Goal: Information Seeking & Learning: Learn about a topic

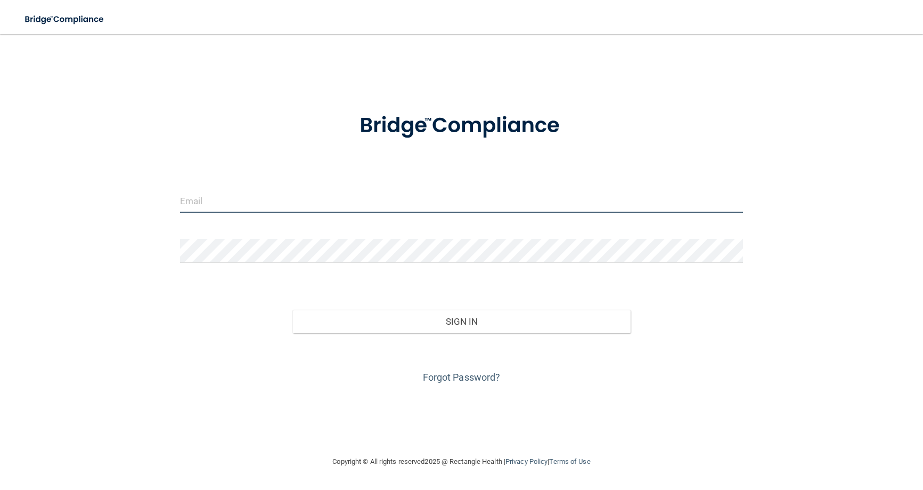
click at [235, 208] on input "email" at bounding box center [462, 201] width 564 height 24
type input "[EMAIL_ADDRESS][DOMAIN_NAME]"
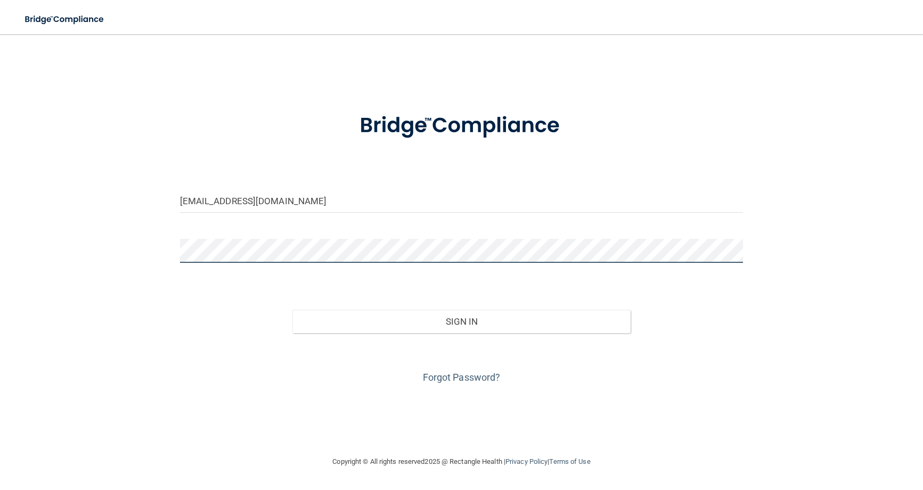
click at [292, 310] on button "Sign In" at bounding box center [461, 321] width 338 height 23
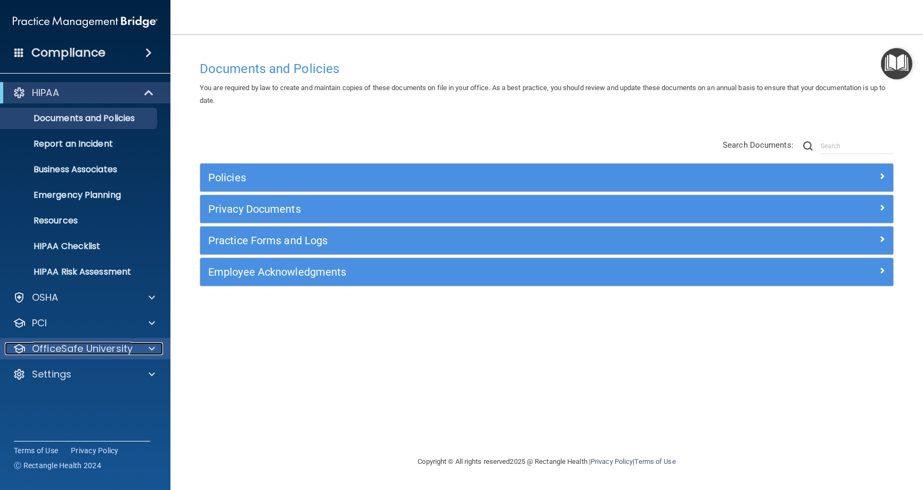
click at [80, 354] on p "OfficeSafe University" at bounding box center [82, 348] width 101 height 13
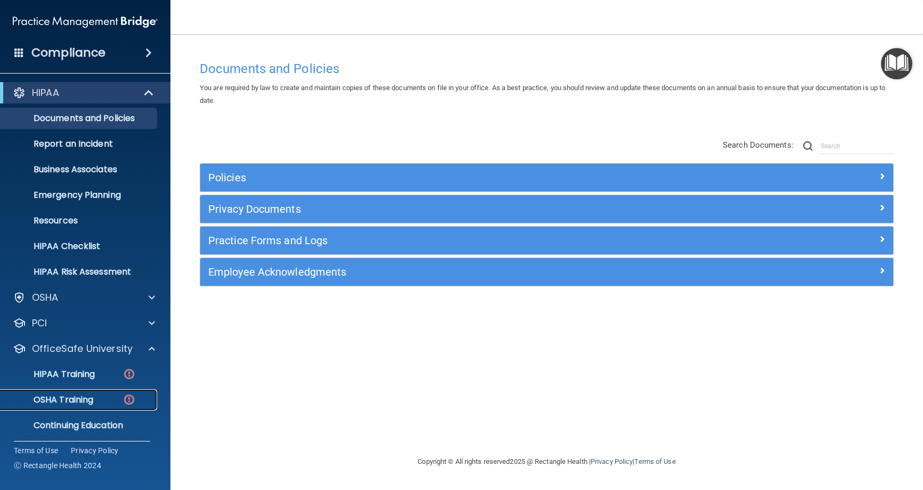
click at [75, 391] on link "OSHA Training" at bounding box center [73, 399] width 168 height 21
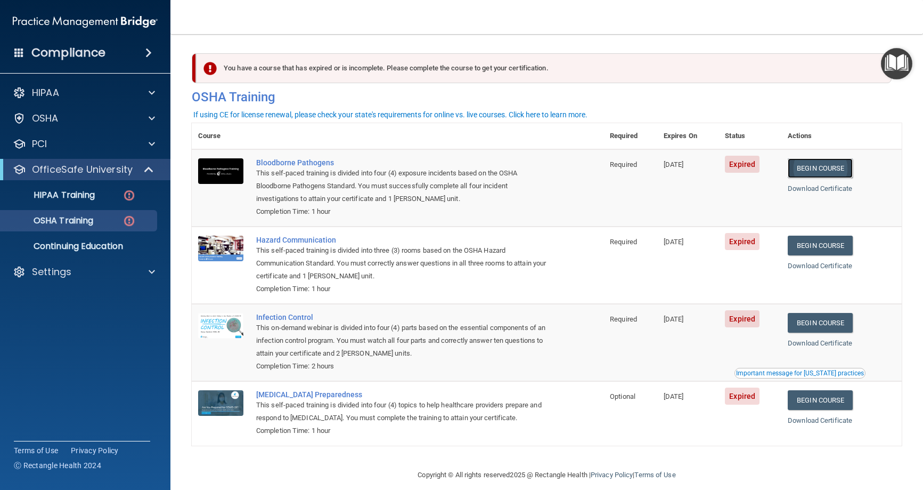
click at [820, 170] on link "Begin Course" at bounding box center [820, 168] width 65 height 20
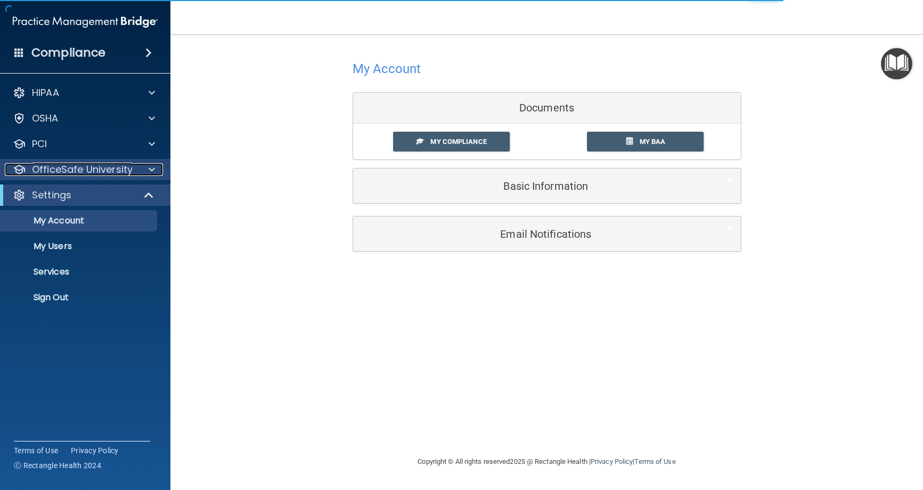
click at [100, 170] on p "OfficeSafe University" at bounding box center [82, 169] width 101 height 13
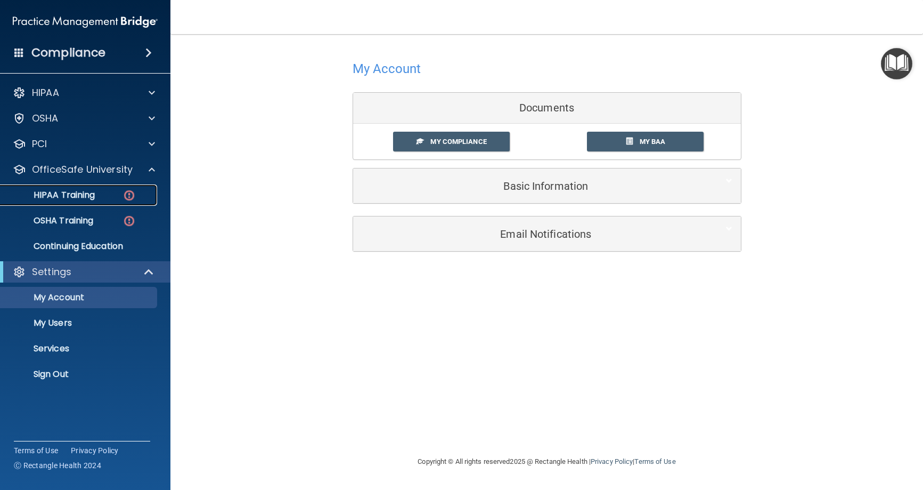
click at [86, 194] on p "HIPAA Training" at bounding box center [51, 195] width 88 height 11
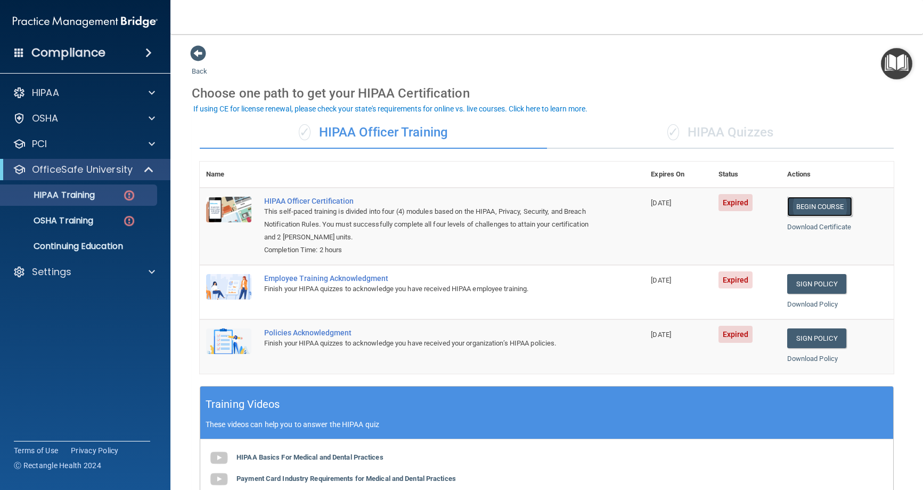
click at [795, 204] on link "Begin Course" at bounding box center [819, 207] width 65 height 20
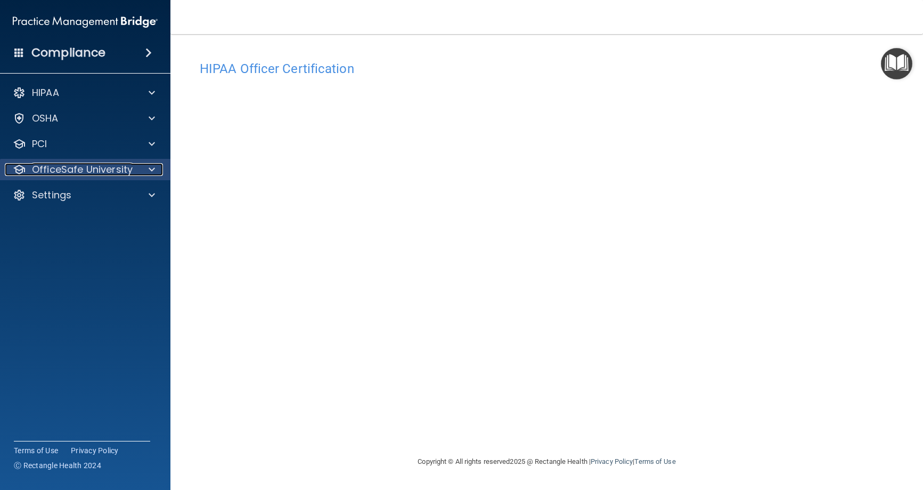
click at [155, 175] on div at bounding box center [150, 169] width 27 height 13
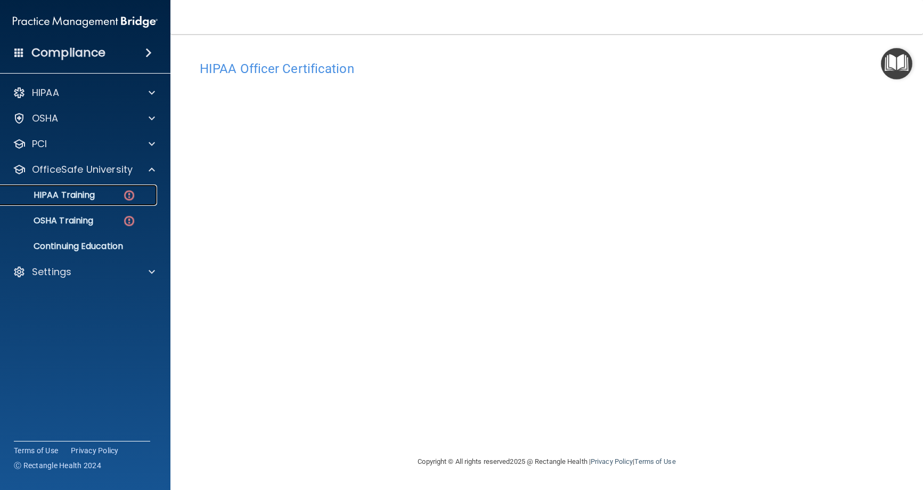
click at [66, 198] on p "HIPAA Training" at bounding box center [51, 195] width 88 height 11
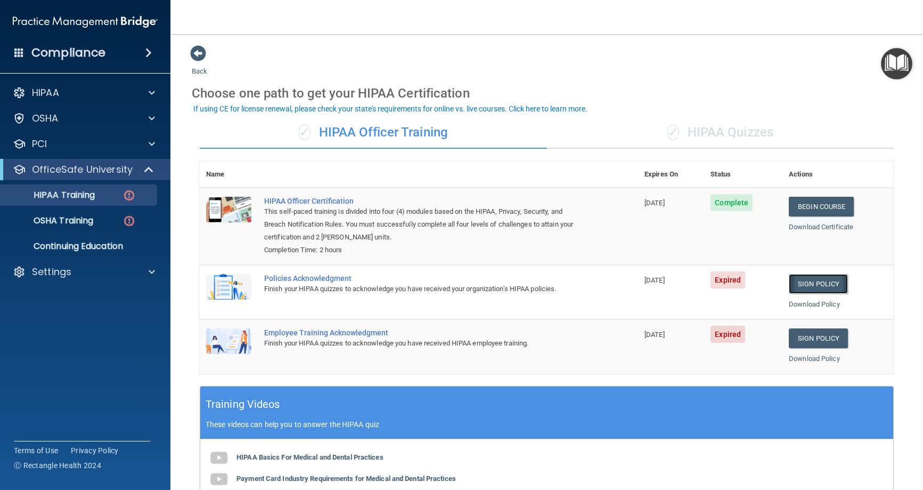
click at [832, 284] on link "Sign Policy" at bounding box center [818, 284] width 59 height 20
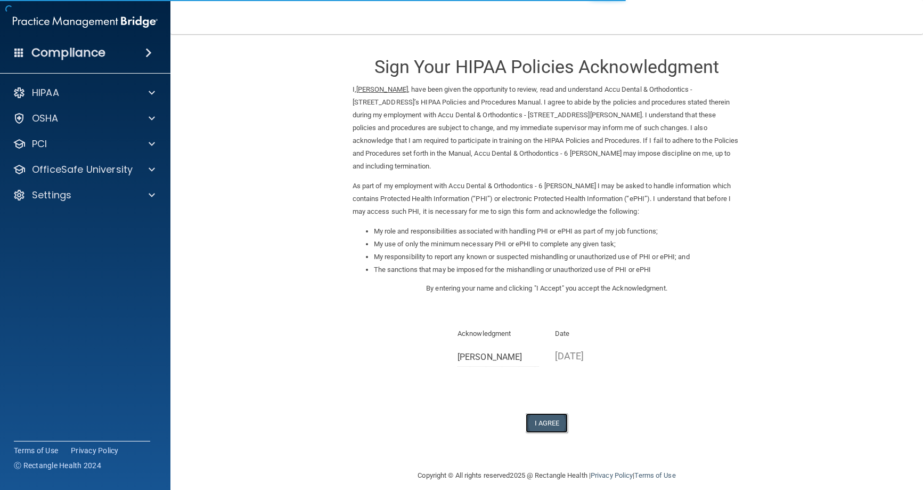
click at [543, 413] on button "I Agree" at bounding box center [547, 423] width 43 height 20
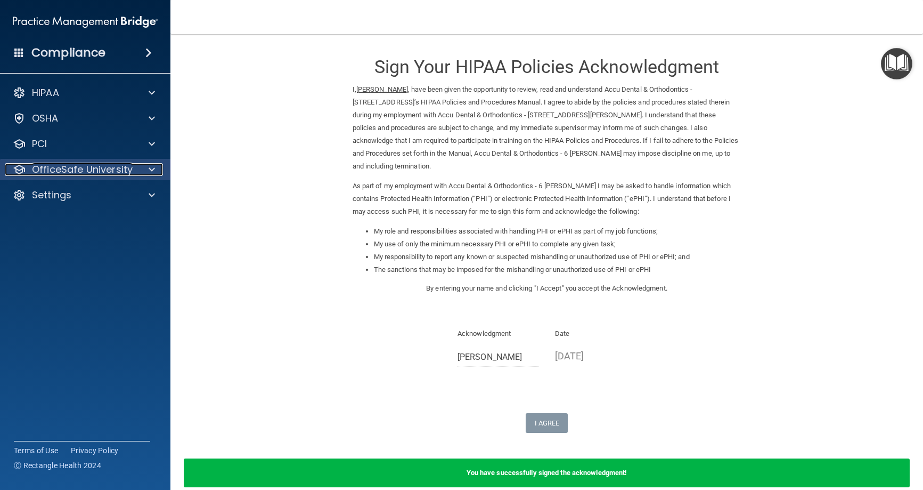
click at [98, 174] on p "OfficeSafe University" at bounding box center [82, 169] width 101 height 13
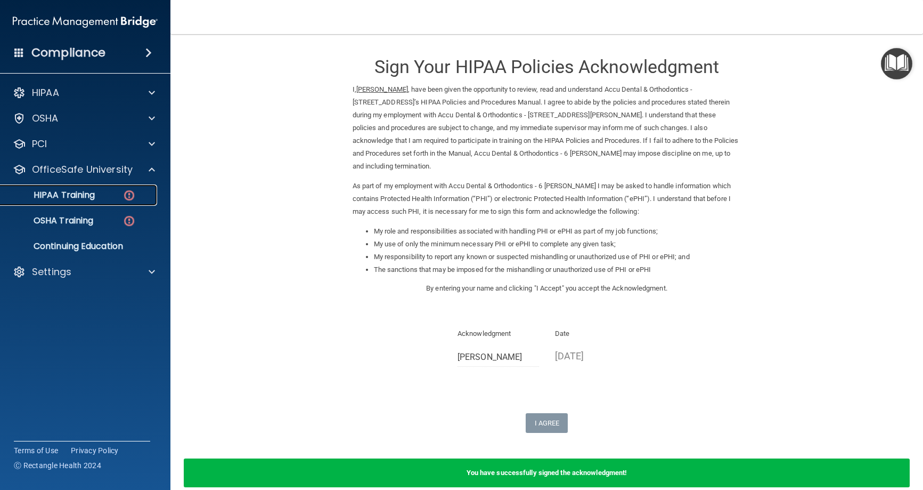
click at [110, 192] on div "HIPAA Training" at bounding box center [79, 195] width 145 height 11
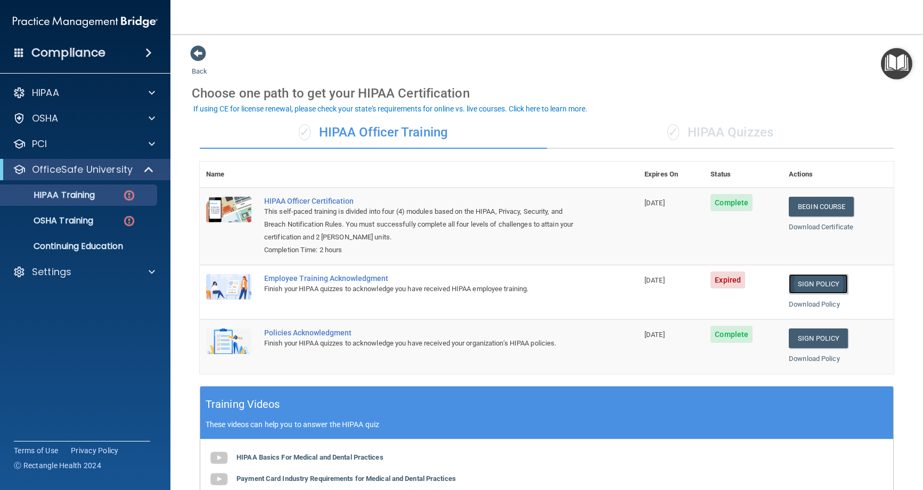
click at [823, 284] on link "Sign Policy" at bounding box center [818, 284] width 59 height 20
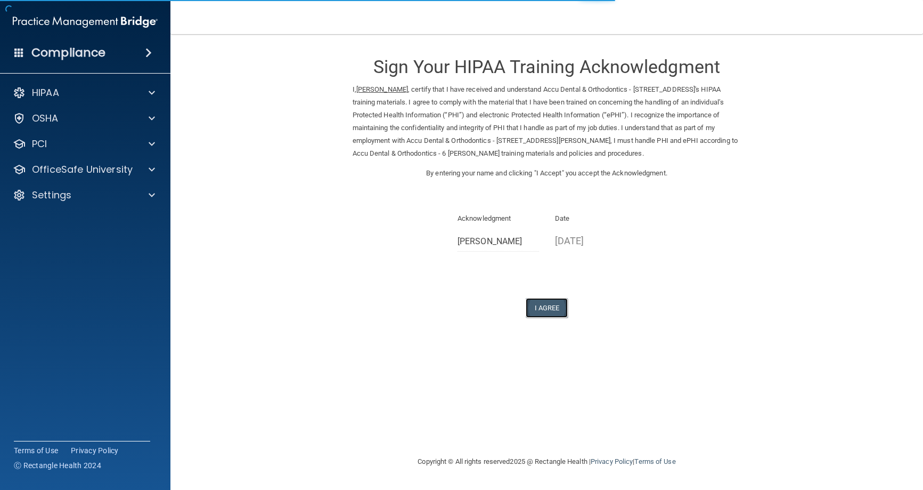
click at [565, 313] on button "I Agree" at bounding box center [547, 308] width 43 height 20
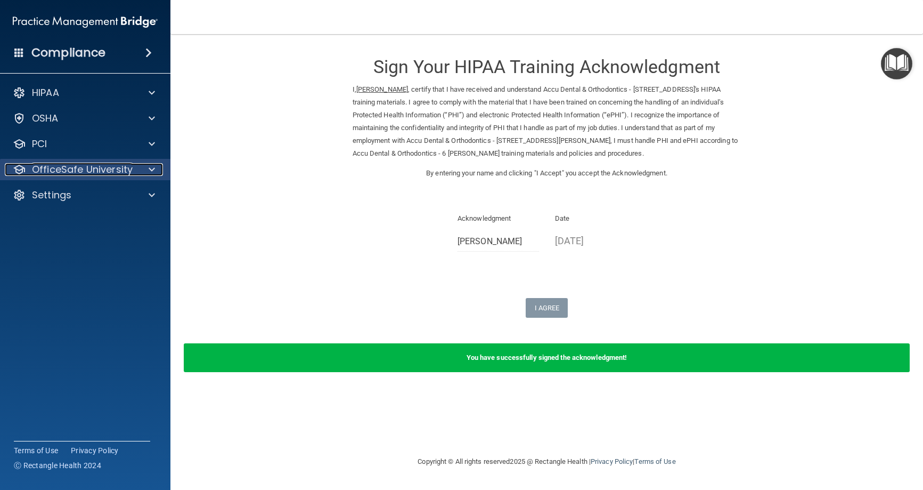
click at [79, 172] on p "OfficeSafe University" at bounding box center [82, 169] width 101 height 13
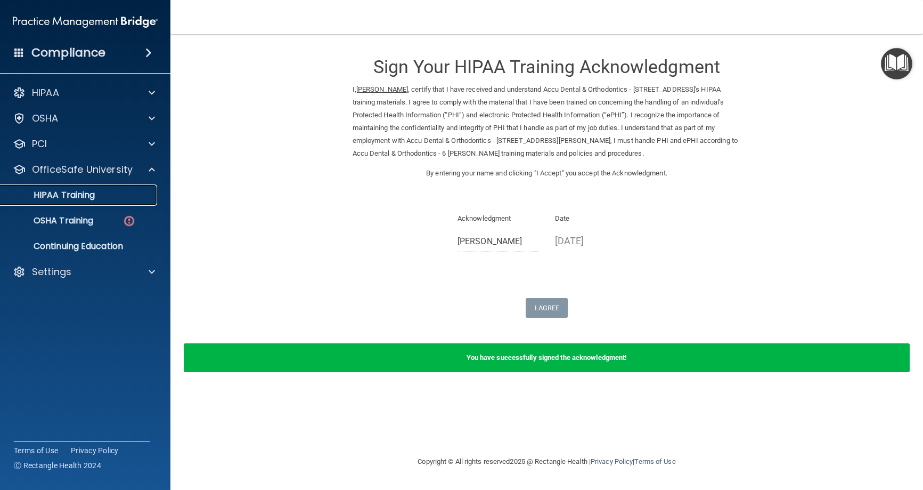
click at [111, 191] on div "HIPAA Training" at bounding box center [79, 195] width 145 height 11
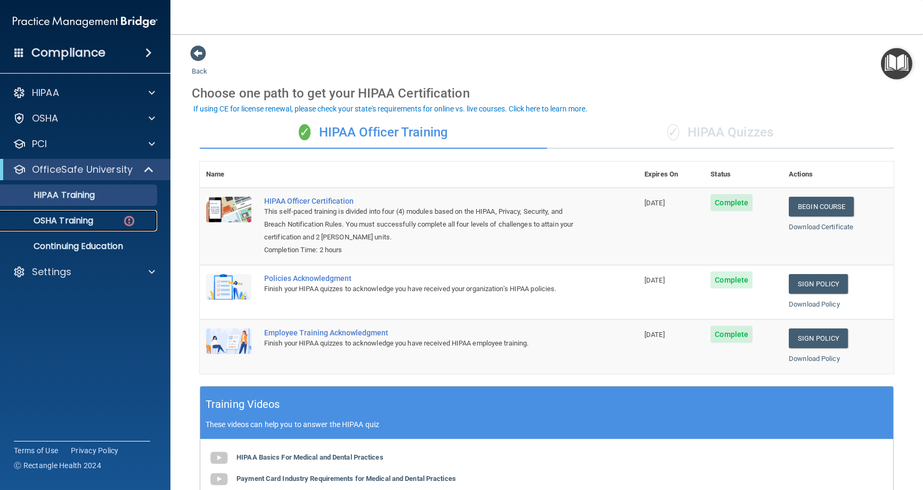
click at [76, 229] on link "OSHA Training" at bounding box center [73, 220] width 168 height 21
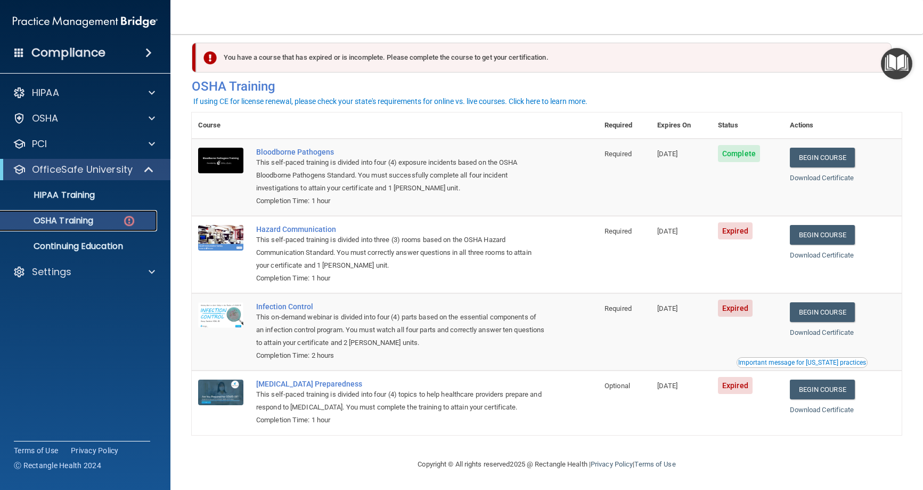
scroll to position [13, 0]
click at [848, 239] on link "Begin Course" at bounding box center [822, 235] width 65 height 20
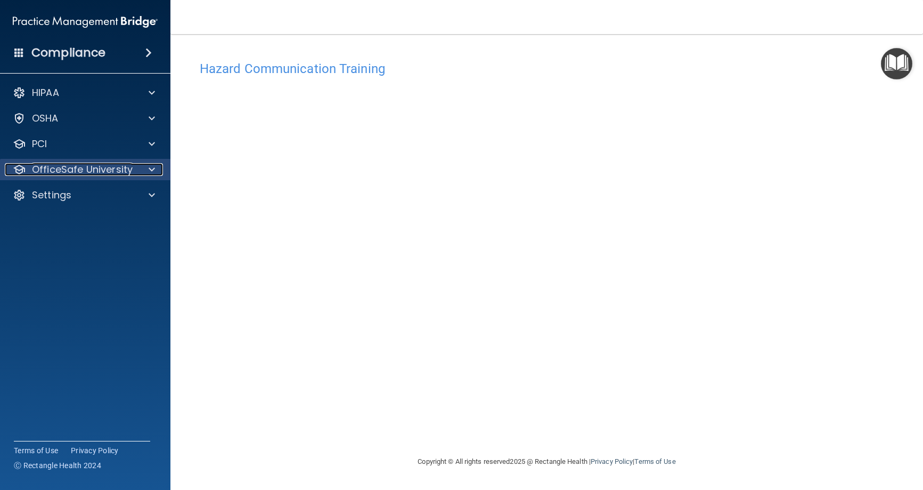
click at [137, 167] on div at bounding box center [150, 169] width 27 height 13
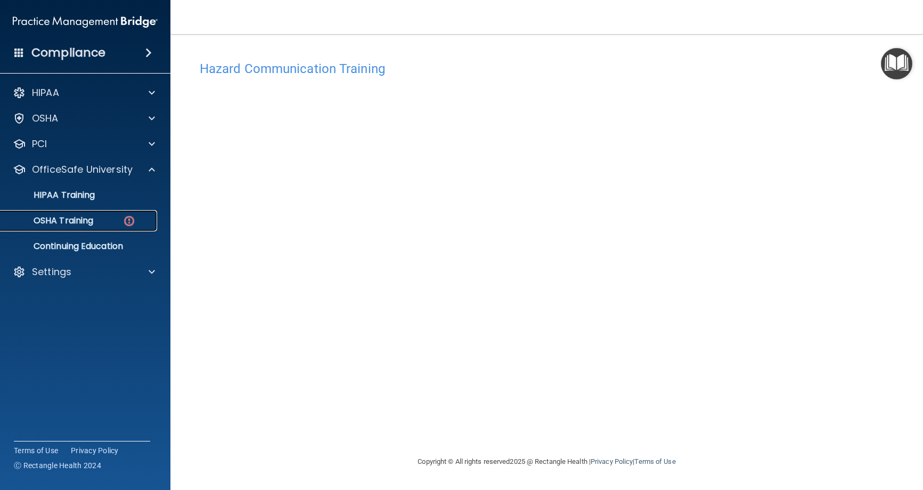
click at [104, 222] on div "OSHA Training" at bounding box center [79, 220] width 145 height 11
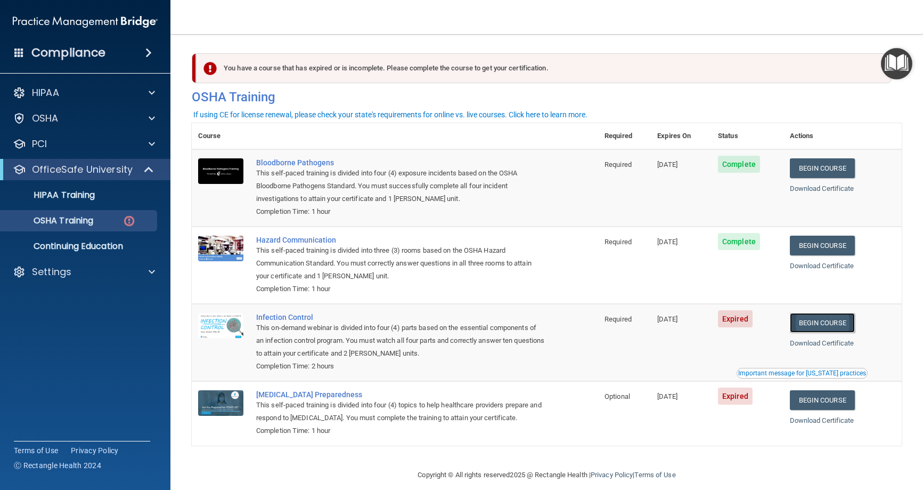
click at [830, 322] on link "Begin Course" at bounding box center [822, 323] width 65 height 20
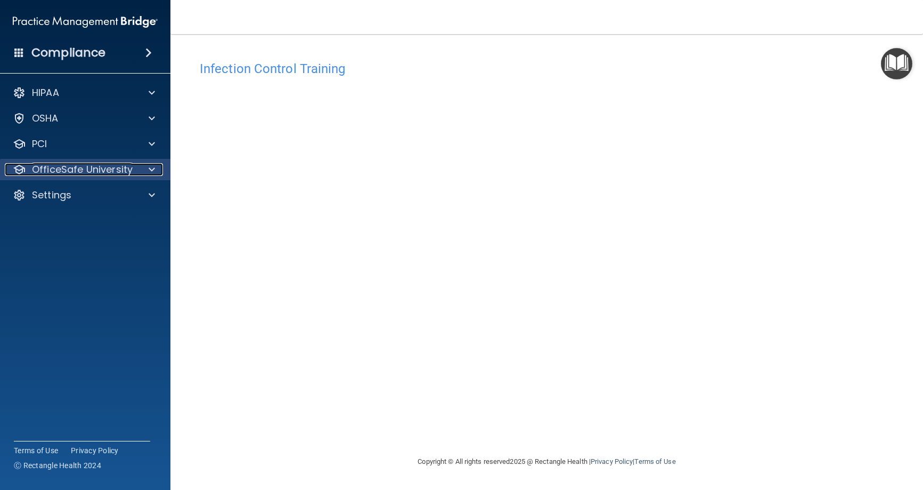
click at [102, 163] on p "OfficeSafe University" at bounding box center [82, 169] width 101 height 13
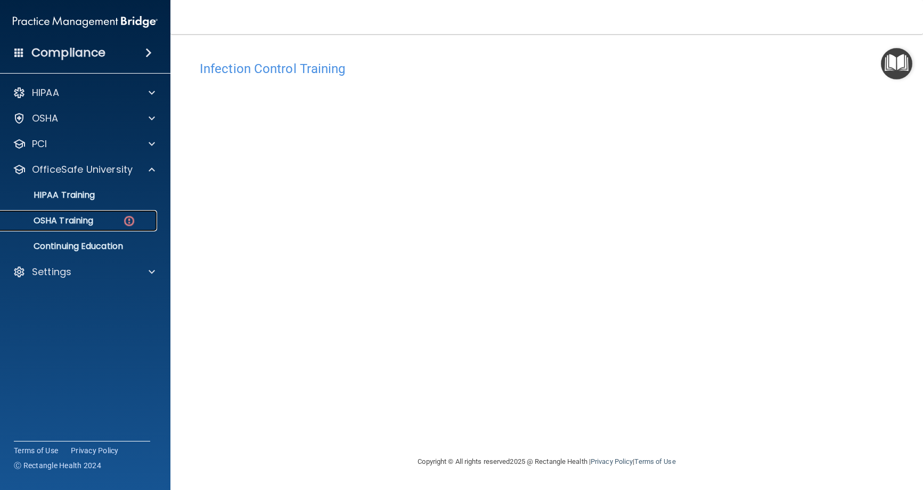
click at [109, 224] on div "OSHA Training" at bounding box center [79, 220] width 145 height 11
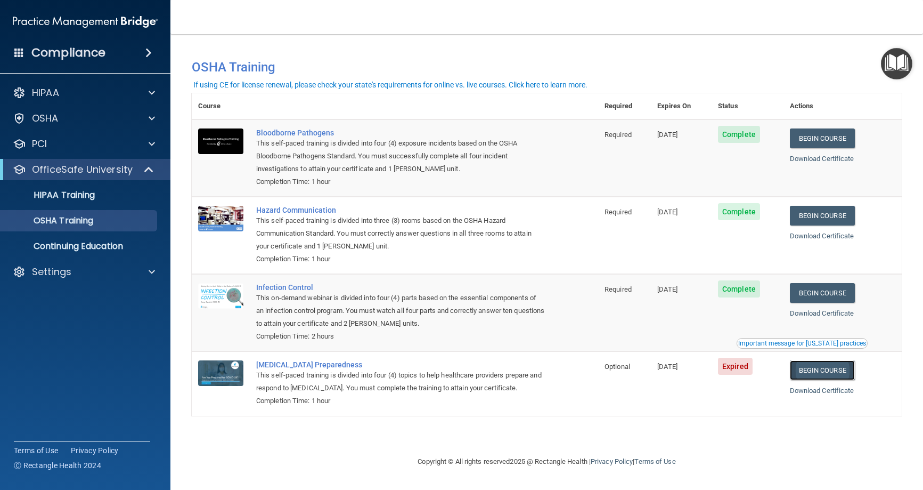
click at [824, 370] on link "Begin Course" at bounding box center [822, 370] width 65 height 20
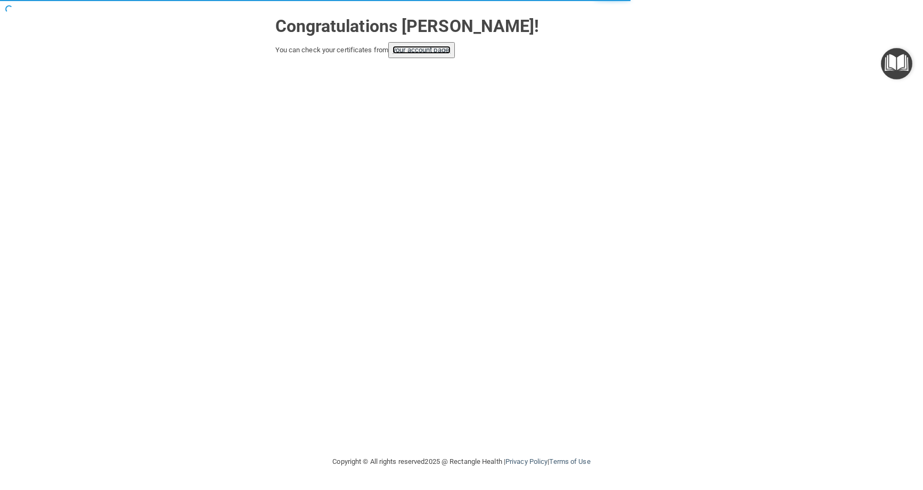
click at [417, 50] on link "your account page!" at bounding box center [422, 50] width 58 height 8
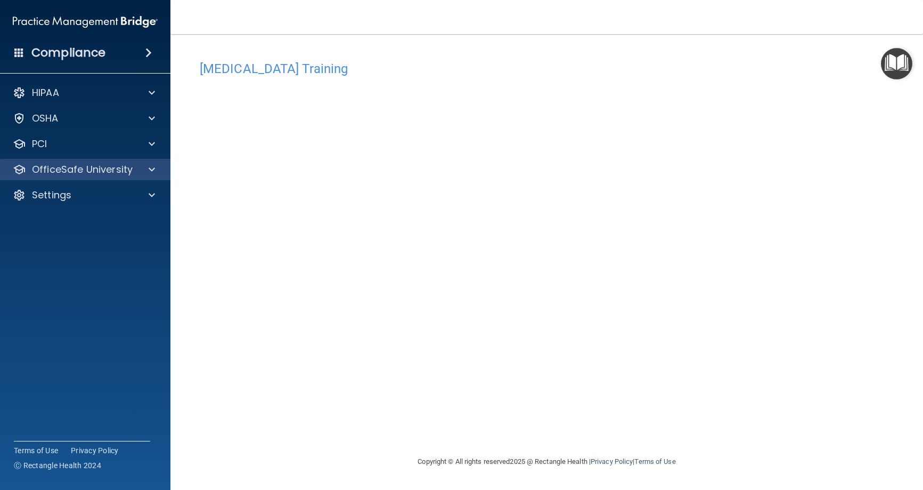
click at [89, 159] on div "OfficeSafe University" at bounding box center [85, 169] width 171 height 21
click at [113, 170] on p "OfficeSafe University" at bounding box center [82, 169] width 101 height 13
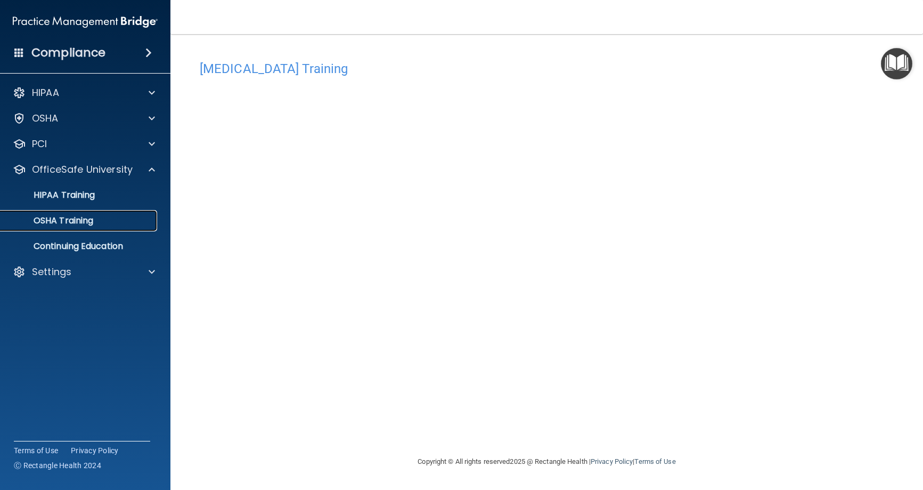
click at [133, 221] on div "OSHA Training" at bounding box center [79, 220] width 145 height 11
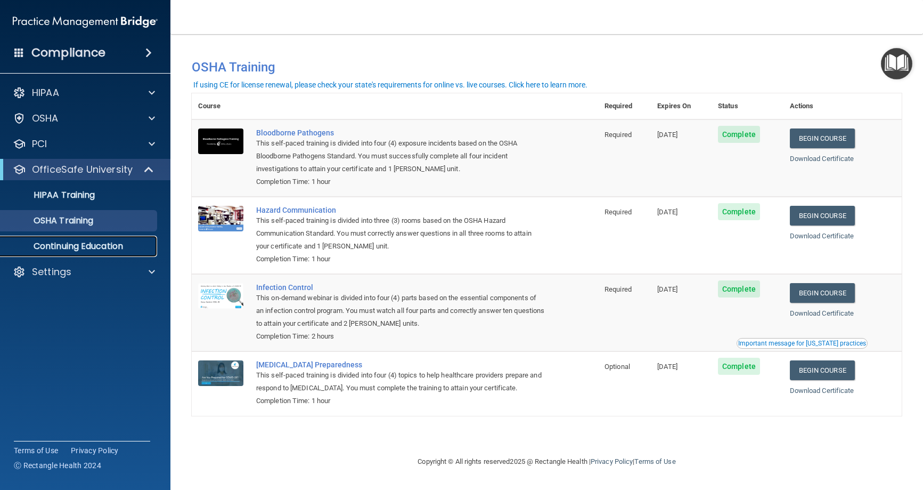
click at [111, 250] on p "Continuing Education" at bounding box center [79, 246] width 145 height 11
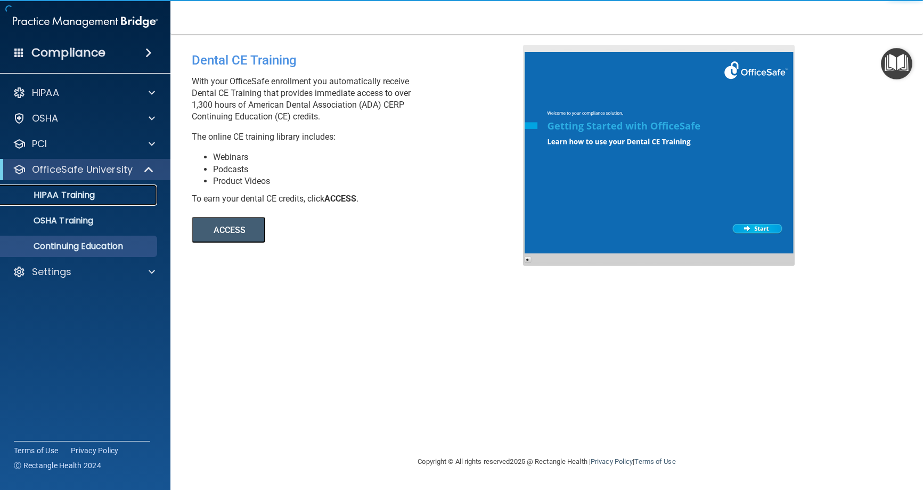
click at [83, 198] on p "HIPAA Training" at bounding box center [51, 195] width 88 height 11
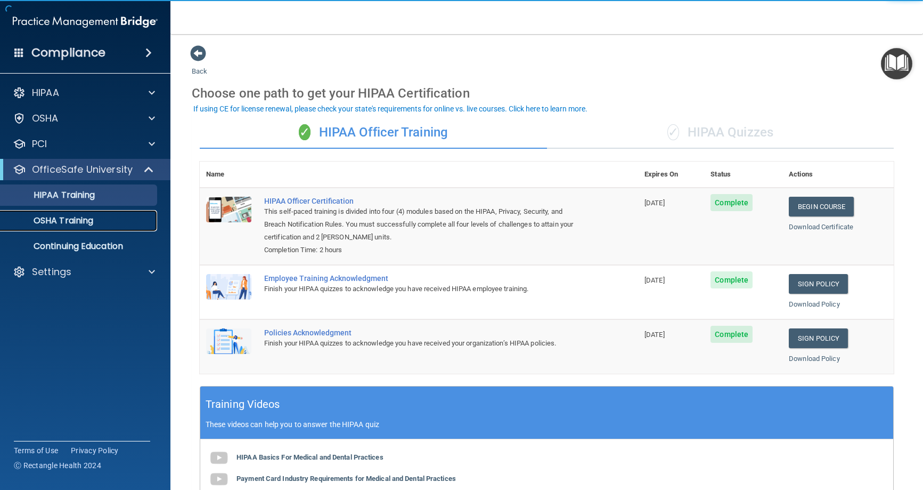
click at [142, 216] on div "OSHA Training" at bounding box center [79, 220] width 145 height 11
